Goal: Task Accomplishment & Management: Use online tool/utility

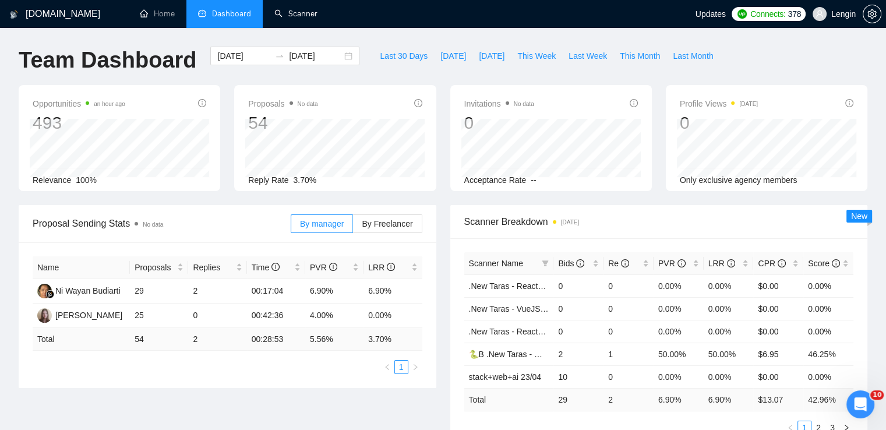
click at [303, 17] on link "Scanner" at bounding box center [295, 14] width 43 height 10
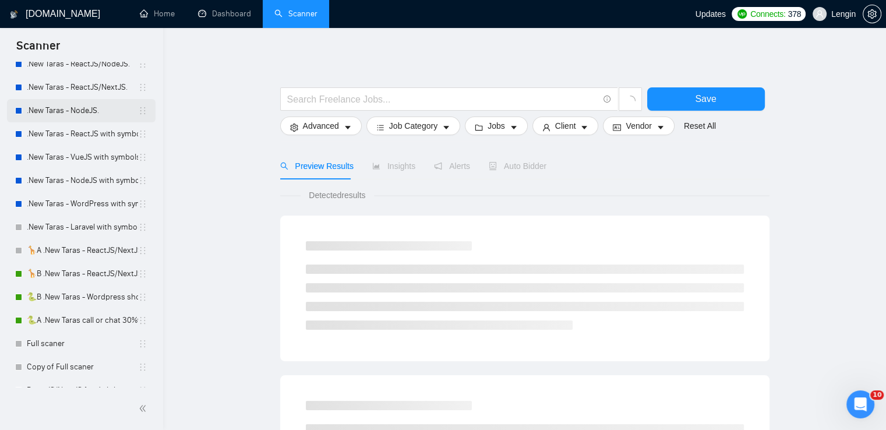
scroll to position [140, 0]
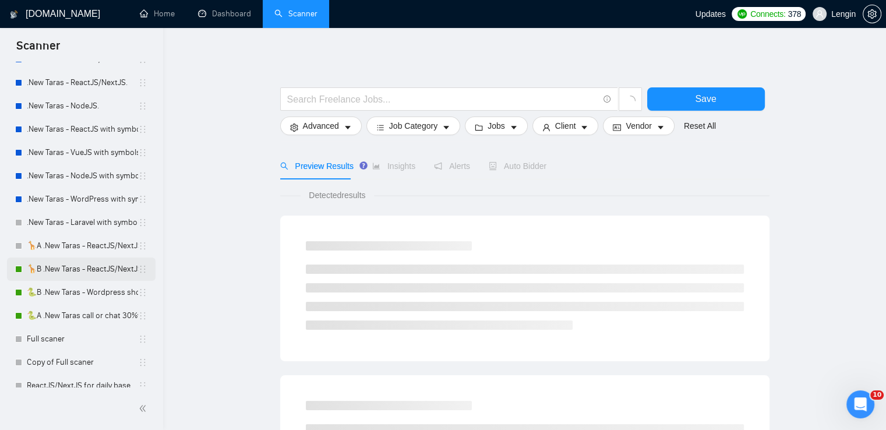
click at [58, 266] on link "🦒B .New Taras - ReactJS/NextJS rel exp 23/04" at bounding box center [82, 268] width 111 height 23
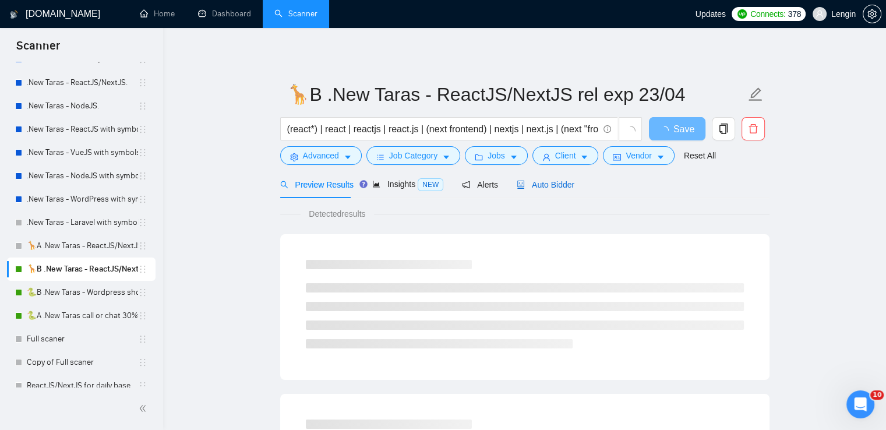
click at [555, 190] on div "Auto Bidder" at bounding box center [545, 184] width 58 height 13
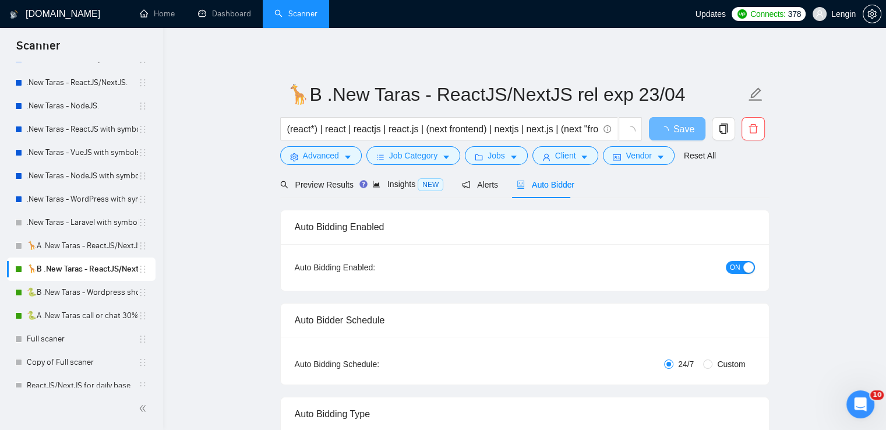
radio input "false"
radio input "true"
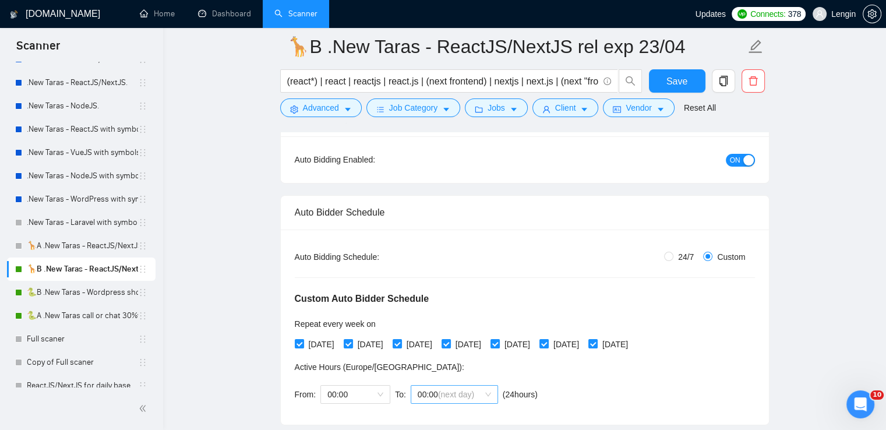
scroll to position [302, 0]
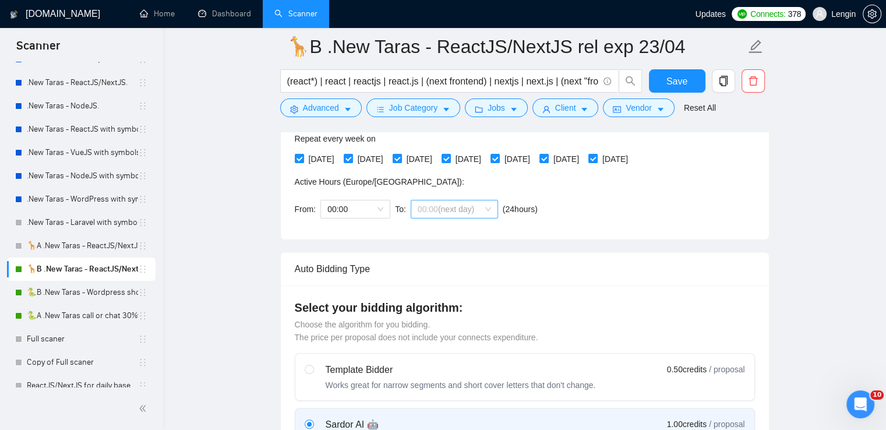
click at [487, 206] on span "00:00 (next day)" at bounding box center [453, 208] width 73 height 17
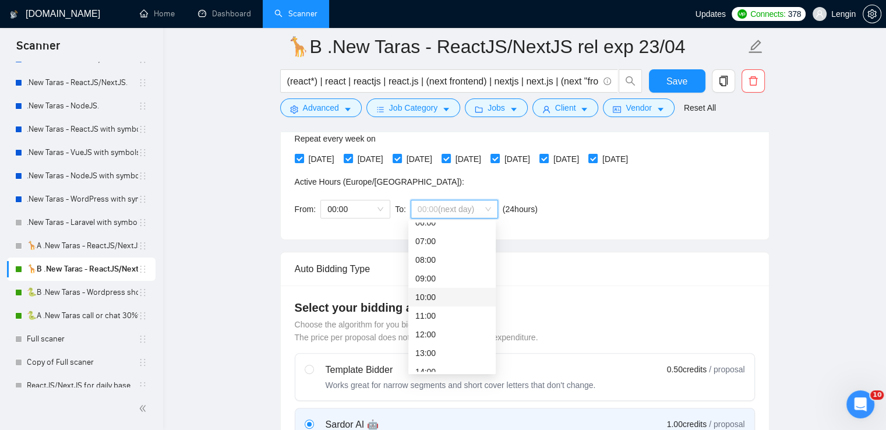
click at [425, 293] on div "10:00" at bounding box center [451, 297] width 73 height 13
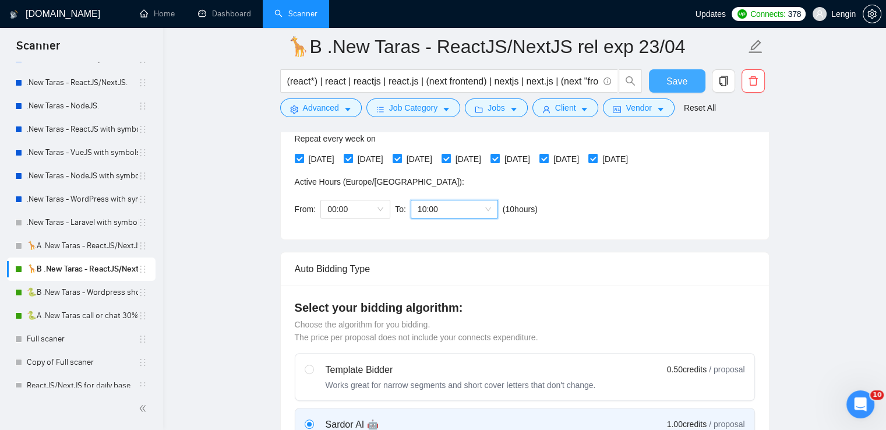
click at [670, 83] on span "Save" at bounding box center [676, 81] width 21 height 15
click at [90, 309] on link "🐍A .New Taras call or chat 30%view 0 reply 23/04" at bounding box center [82, 315] width 111 height 23
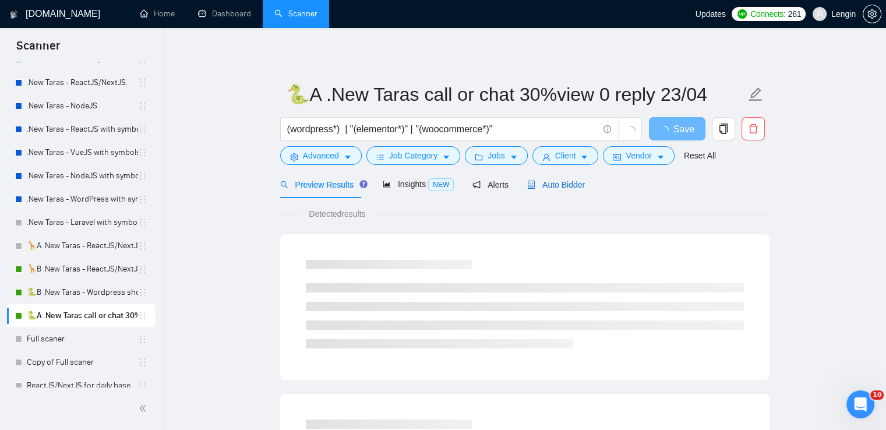
click at [556, 190] on div "Auto Bidder" at bounding box center [556, 184] width 58 height 13
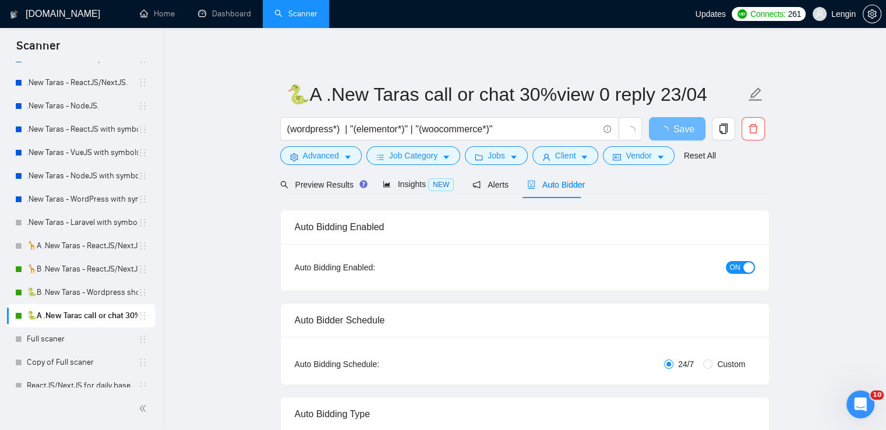
radio input "false"
radio input "true"
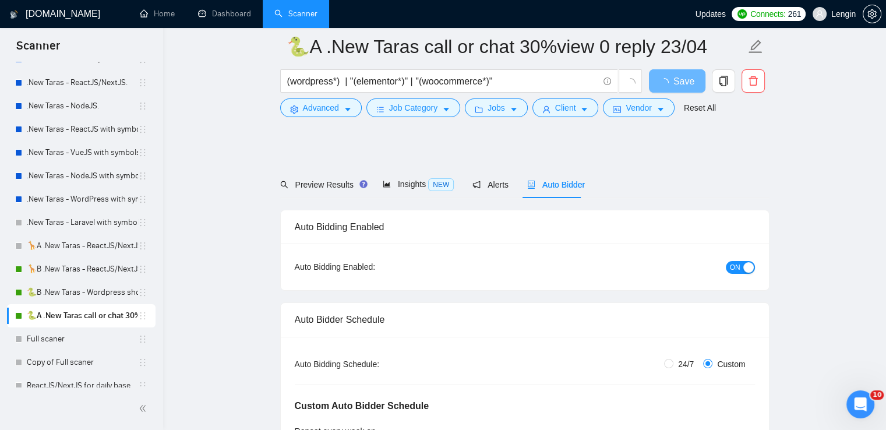
scroll to position [259, 0]
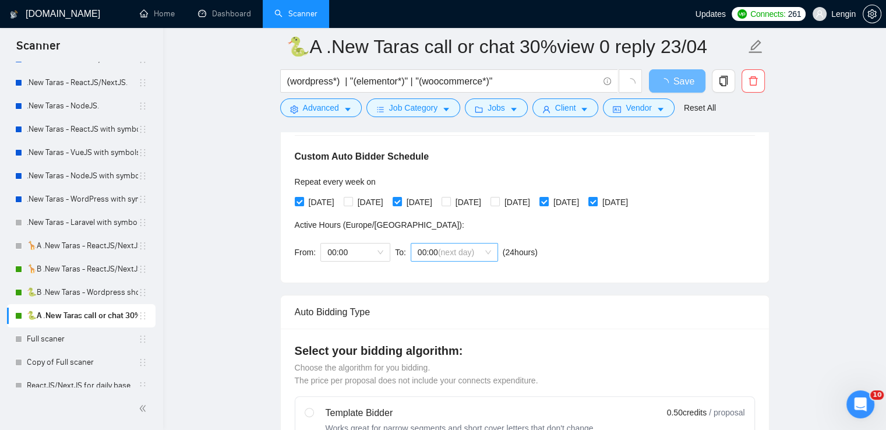
click at [484, 250] on span "00:00 (next day)" at bounding box center [453, 251] width 73 height 17
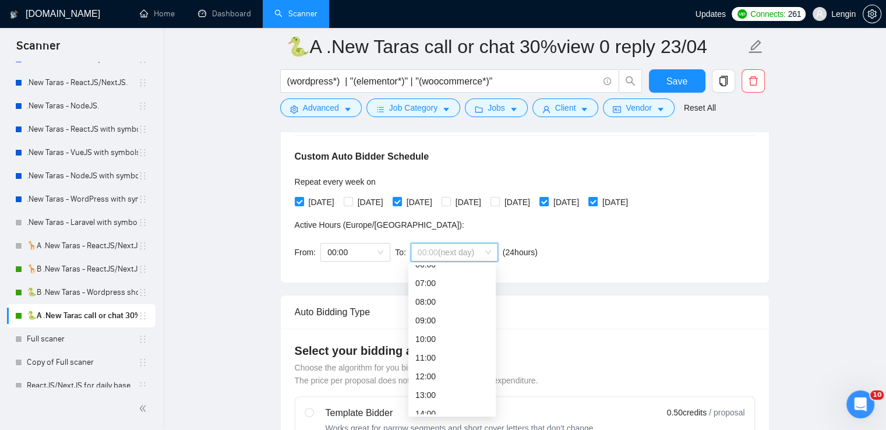
scroll to position [140, 0]
click at [422, 318] on div "10:00" at bounding box center [451, 320] width 73 height 13
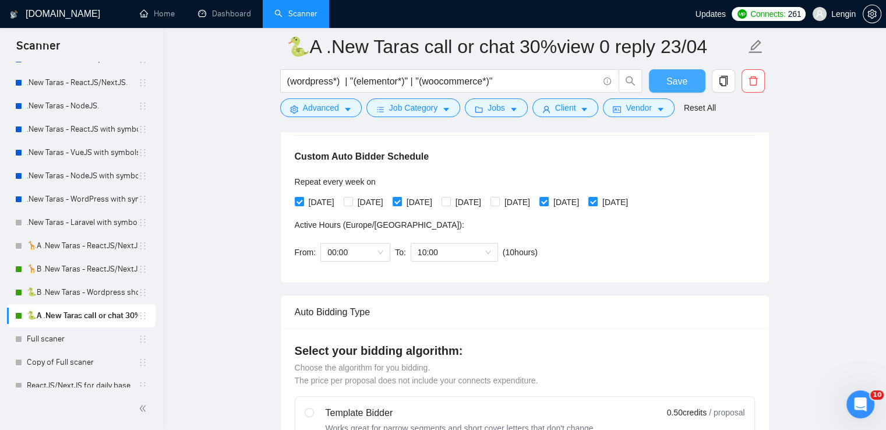
click at [666, 75] on button "Save" at bounding box center [677, 80] width 56 height 23
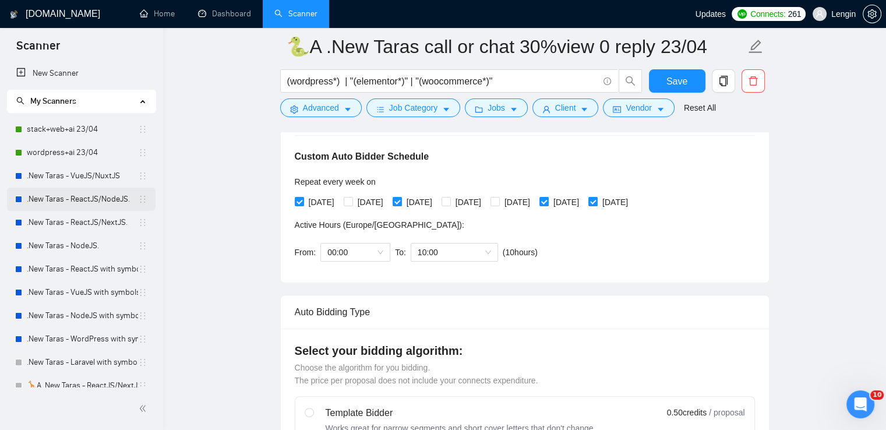
click at [90, 204] on link ".New Taras - ReactJS/NodeJS." at bounding box center [82, 198] width 111 height 23
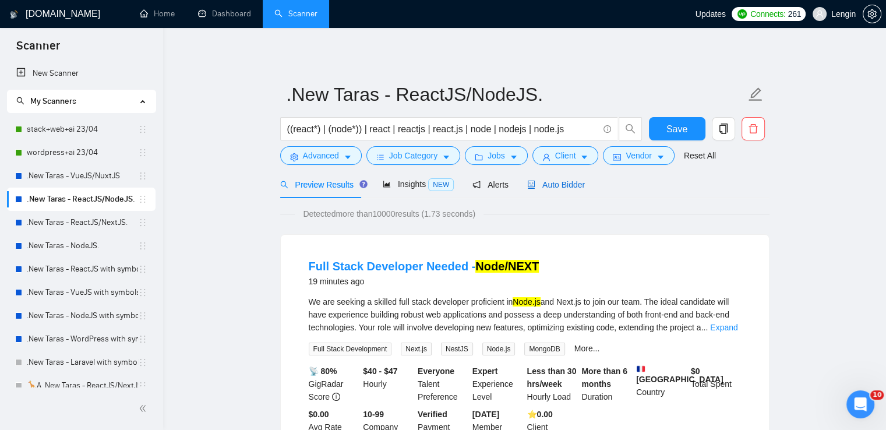
click at [564, 186] on span "Auto Bidder" at bounding box center [556, 184] width 58 height 9
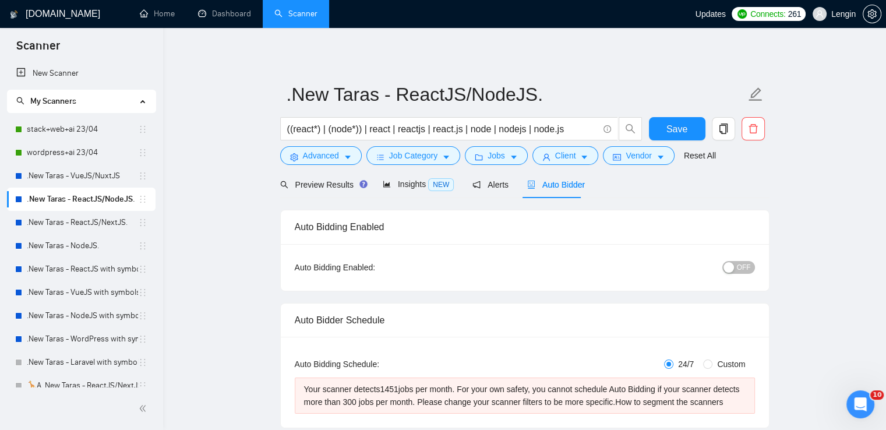
radio input "false"
radio input "true"
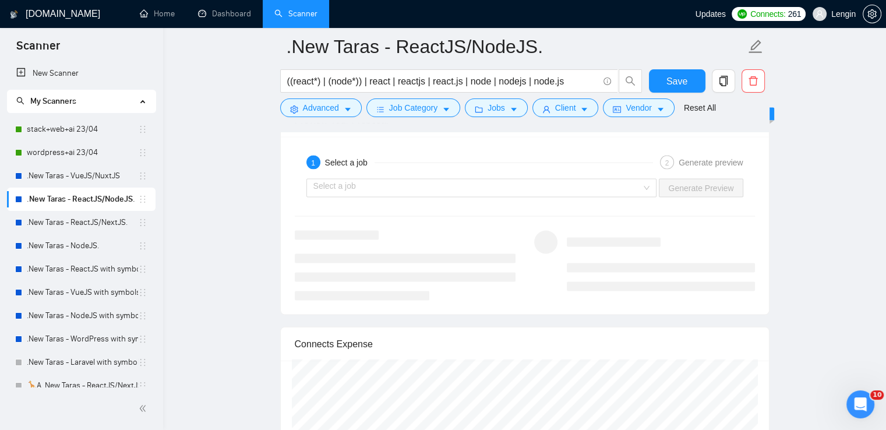
scroll to position [2449, 0]
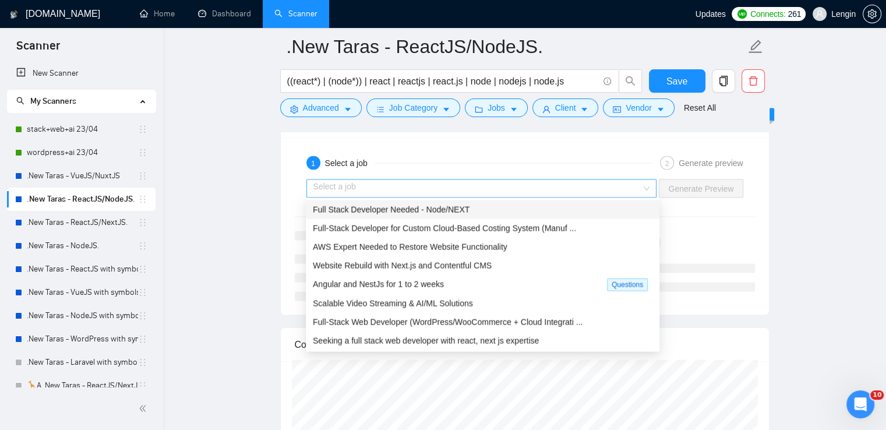
click at [652, 179] on div "Select a job" at bounding box center [481, 188] width 351 height 19
click at [506, 206] on div "Full Stack Developer Needed - Node/NEXT" at bounding box center [482, 209] width 339 height 13
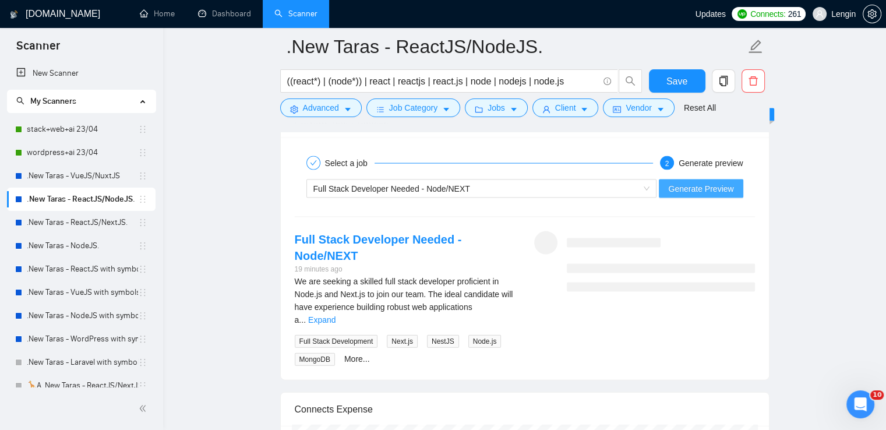
click at [700, 183] on span "Generate Preview" at bounding box center [700, 188] width 65 height 13
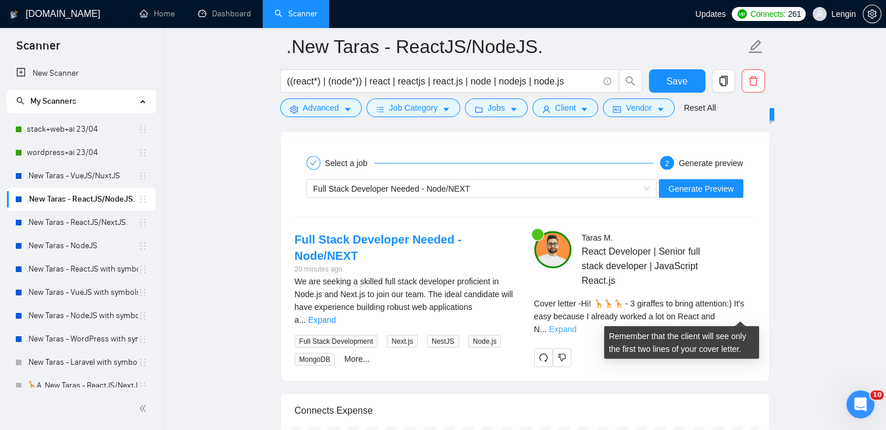
click at [576, 324] on link "Expand" at bounding box center [561, 328] width 27 height 9
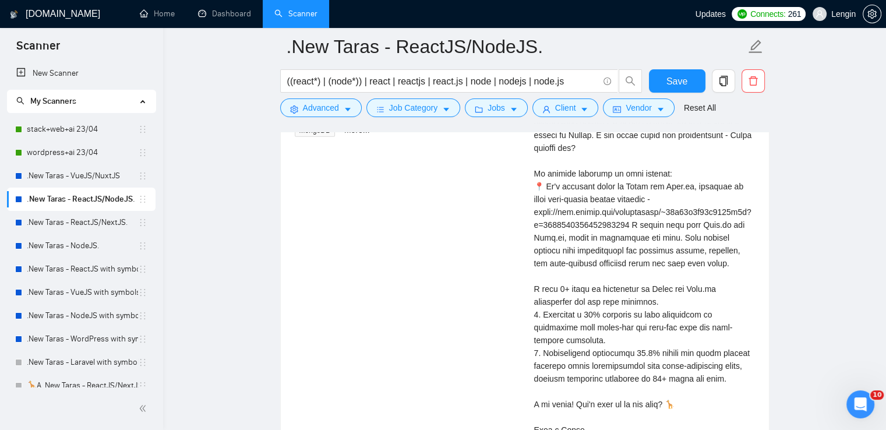
scroll to position [2732, 0]
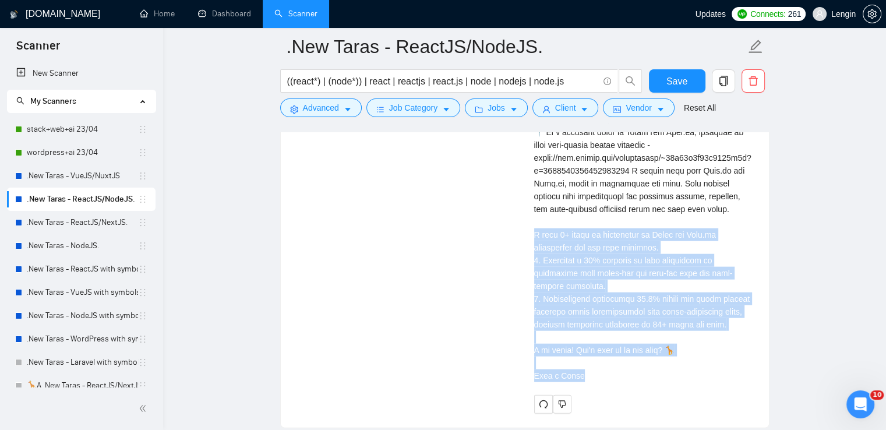
drag, startPoint x: 576, startPoint y: 373, endPoint x: 529, endPoint y: 232, distance: 149.1
click at [529, 232] on div "[PERSON_NAME] React Developer | Senior full stack developer | JavaScript React.…" at bounding box center [644, 180] width 239 height 465
copy div "ve 8+ years of experience in React and Node.js development and web apps creatio…"
